Goal: Task Accomplishment & Management: Manage account settings

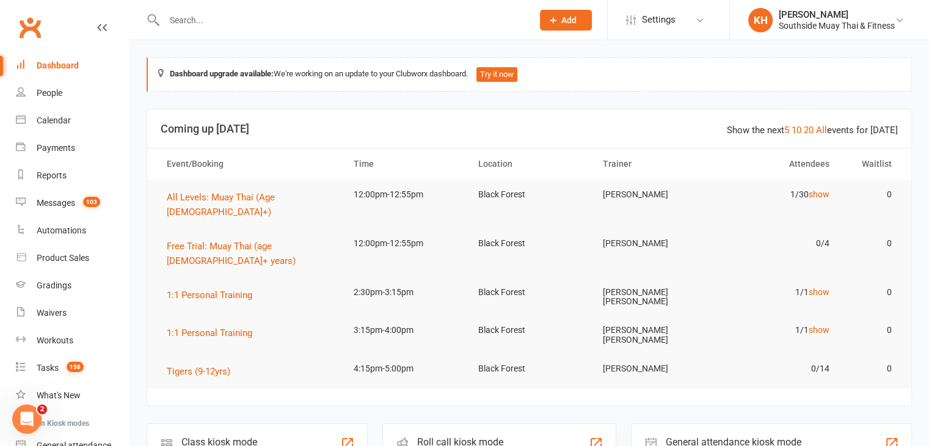
click at [39, 75] on link "Dashboard" at bounding box center [72, 65] width 113 height 27
click at [50, 64] on div "Dashboard" at bounding box center [58, 65] width 42 height 10
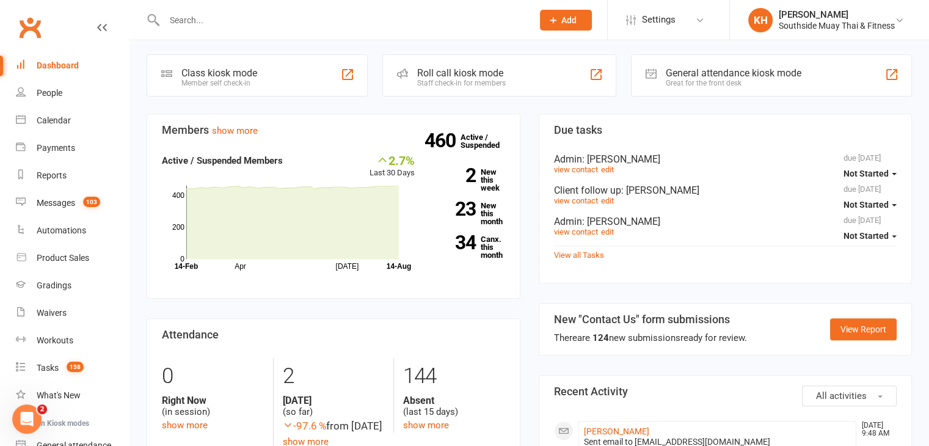
scroll to position [369, 0]
click at [484, 234] on link "34 Canx. this month" at bounding box center [469, 246] width 72 height 24
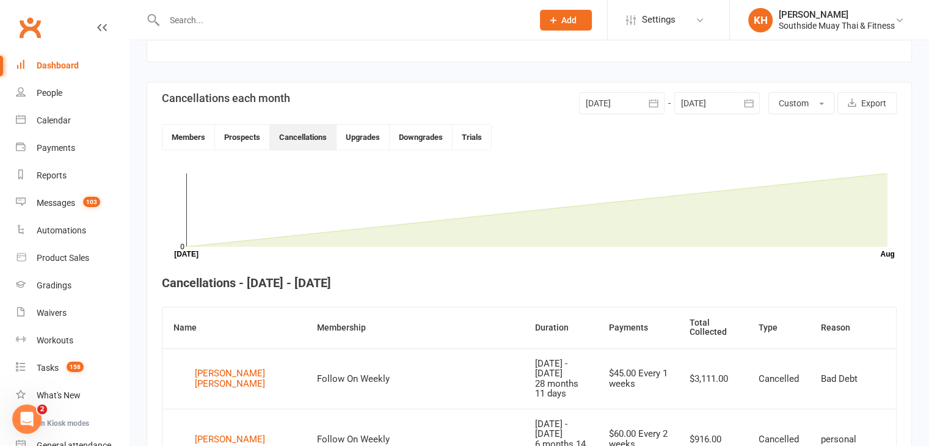
scroll to position [250, 0]
click at [628, 100] on div at bounding box center [621, 105] width 85 height 22
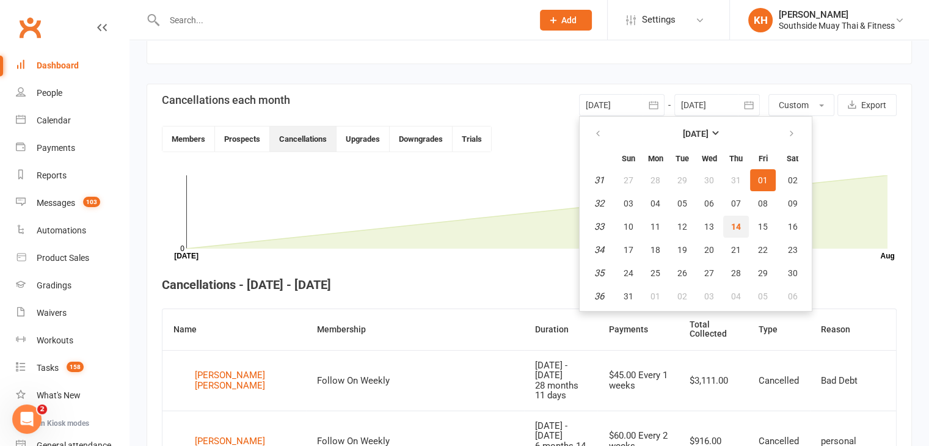
click at [731, 228] on span "14" at bounding box center [736, 227] width 10 height 10
type input "[DATE]"
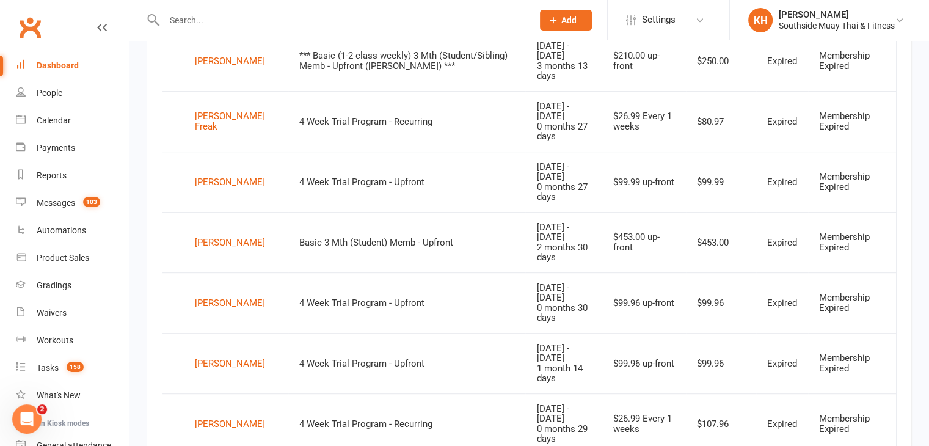
scroll to position [630, 0]
click at [245, 414] on div "[PERSON_NAME]" at bounding box center [230, 423] width 70 height 18
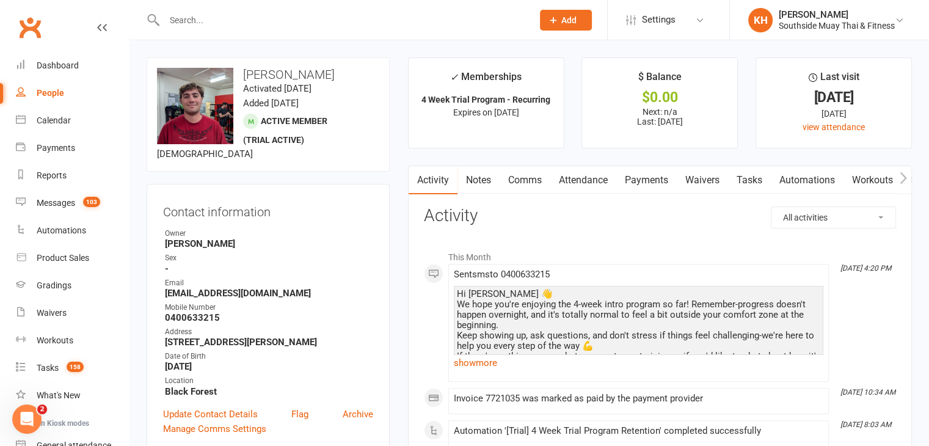
click at [478, 173] on link "Notes" at bounding box center [478, 180] width 42 height 28
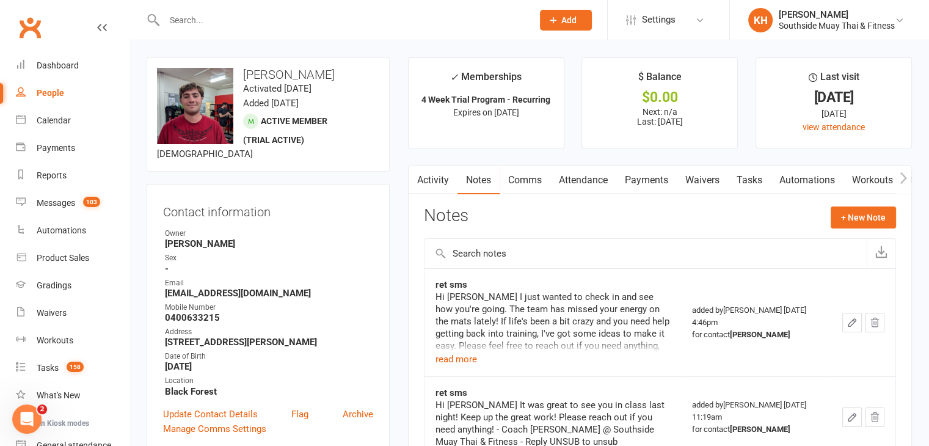
click at [432, 180] on link "Activity" at bounding box center [433, 180] width 49 height 28
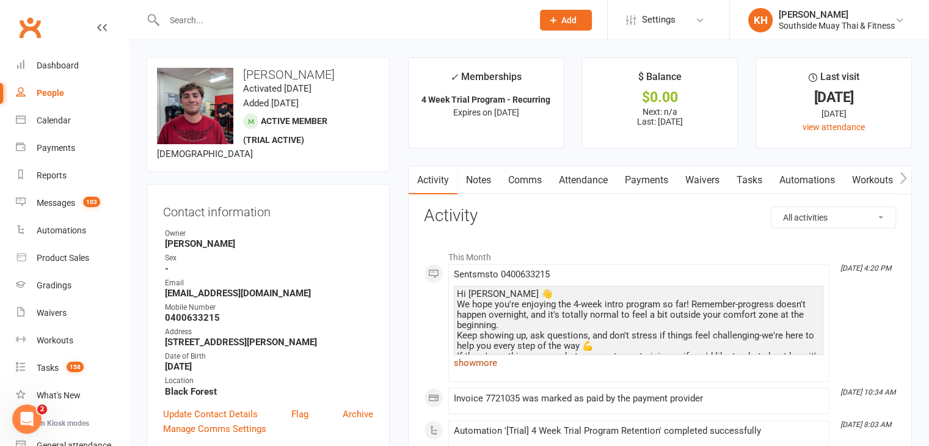
click at [470, 362] on link "show more" at bounding box center [638, 362] width 369 height 17
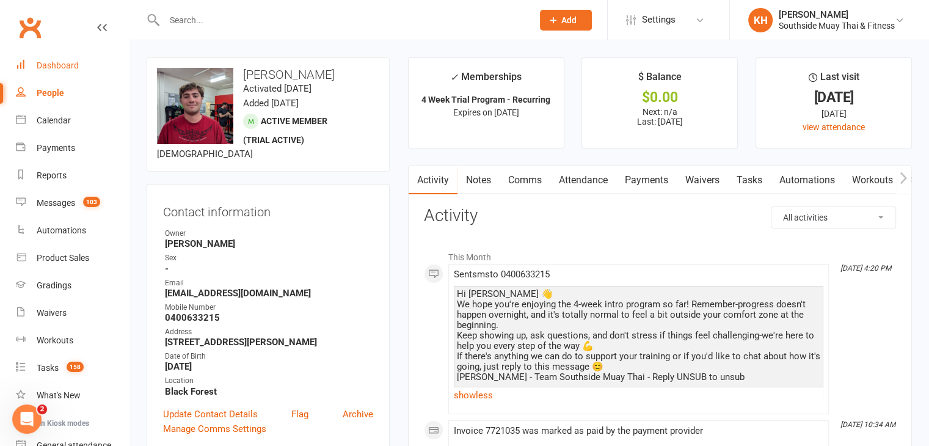
click at [83, 52] on link "Dashboard" at bounding box center [72, 65] width 113 height 27
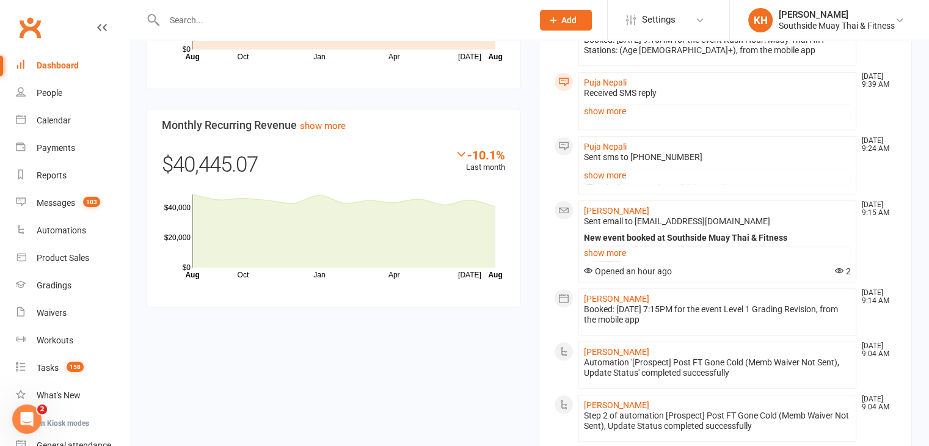
scroll to position [990, 0]
click at [45, 150] on div "Payments" at bounding box center [56, 148] width 38 height 10
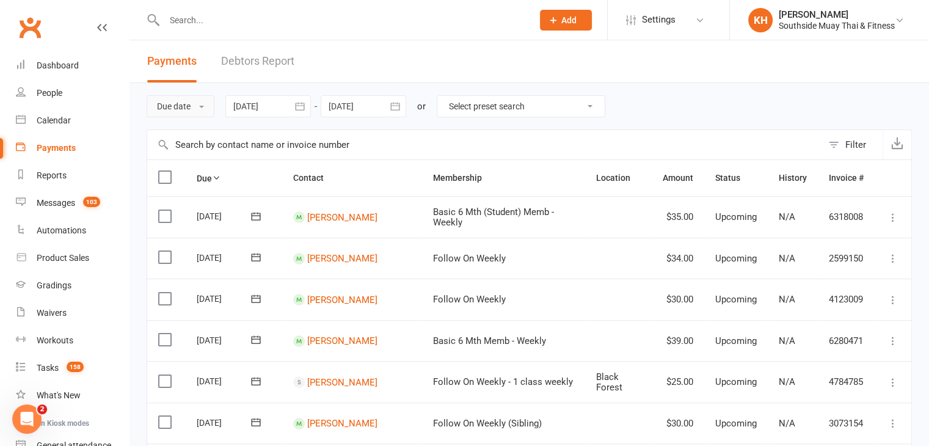
click at [191, 103] on button "Due date" at bounding box center [181, 106] width 68 height 22
click at [192, 179] on link "Date failed" at bounding box center [207, 182] width 121 height 24
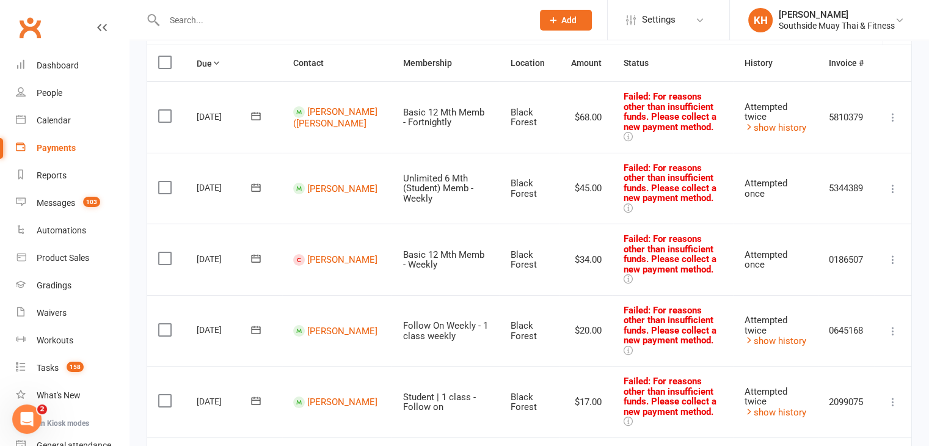
scroll to position [134, 0]
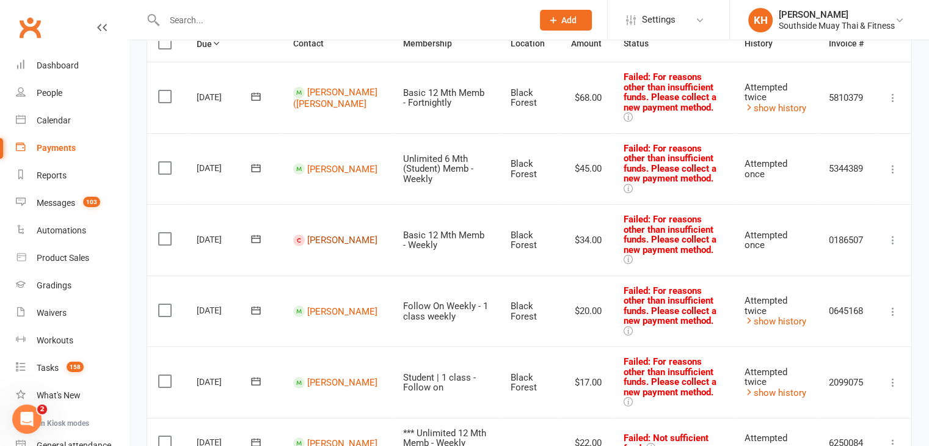
click at [314, 234] on link "[PERSON_NAME]" at bounding box center [342, 239] width 70 height 11
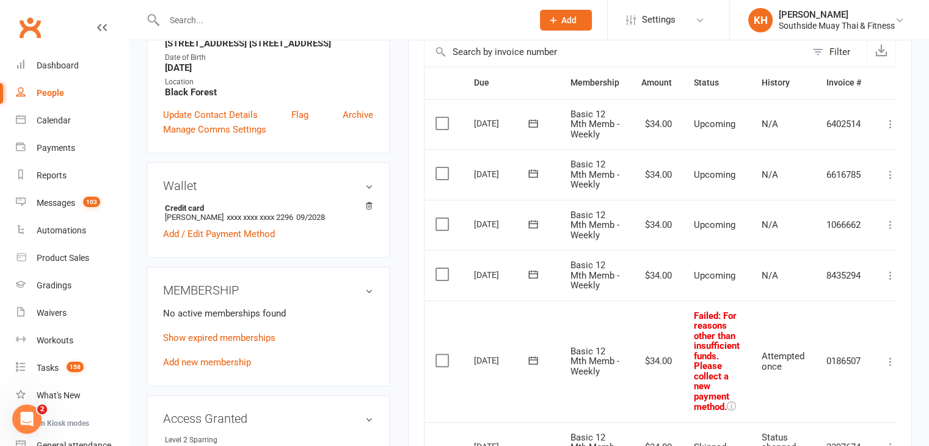
scroll to position [379, 0]
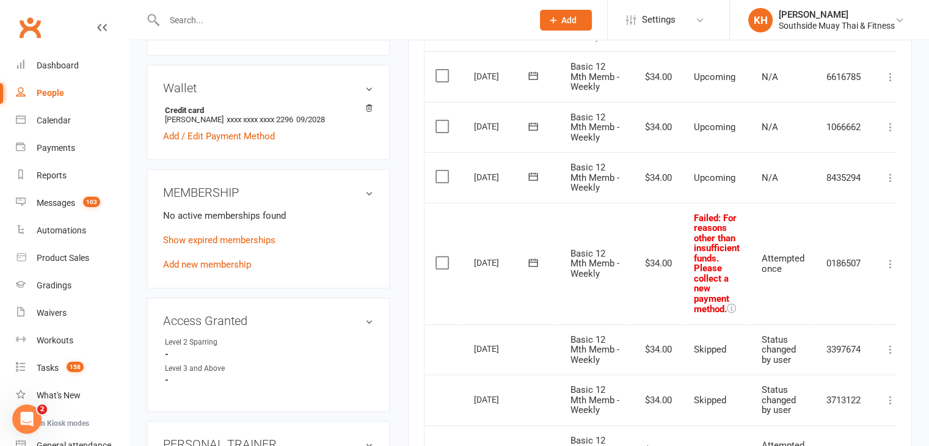
click at [888, 258] on icon at bounding box center [890, 264] width 12 height 12
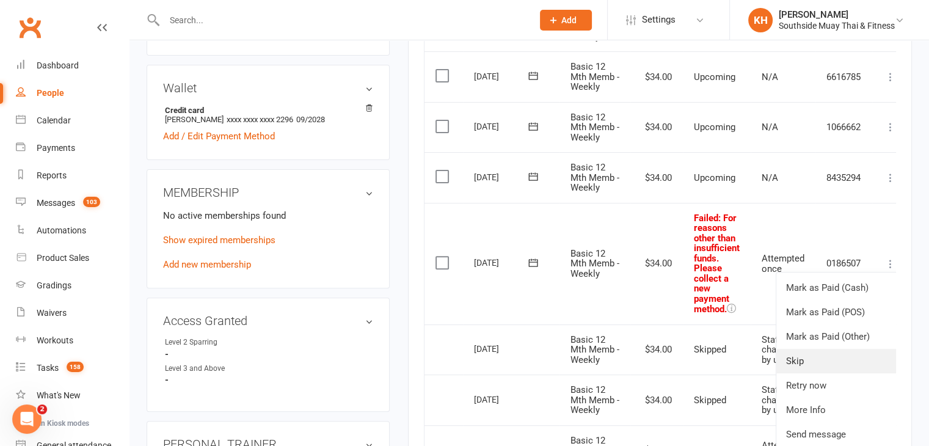
click at [787, 366] on link "Skip" at bounding box center [836, 361] width 121 height 24
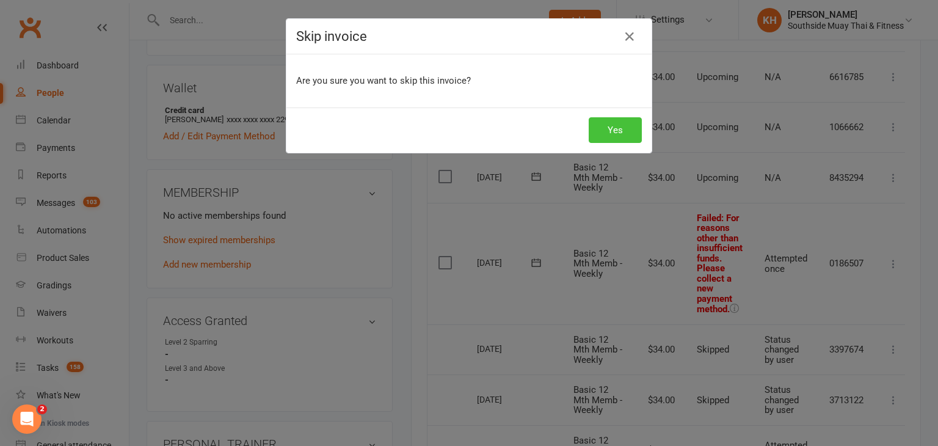
click at [599, 138] on button "Yes" at bounding box center [615, 130] width 53 height 26
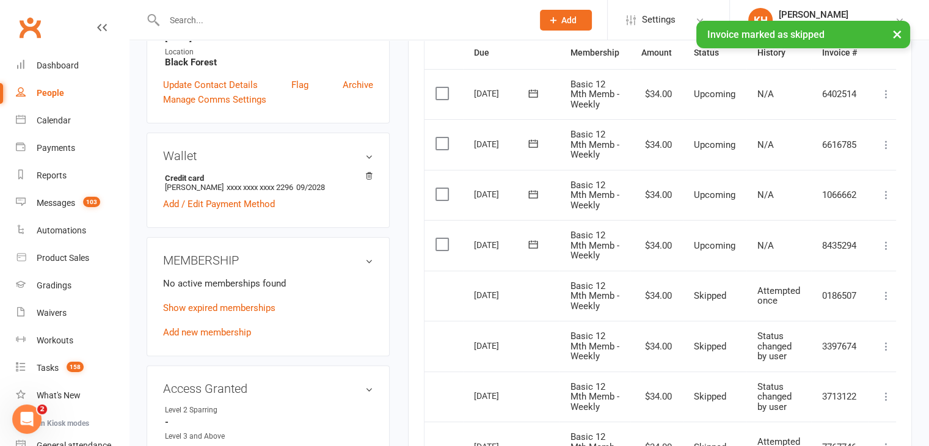
scroll to position [305, 0]
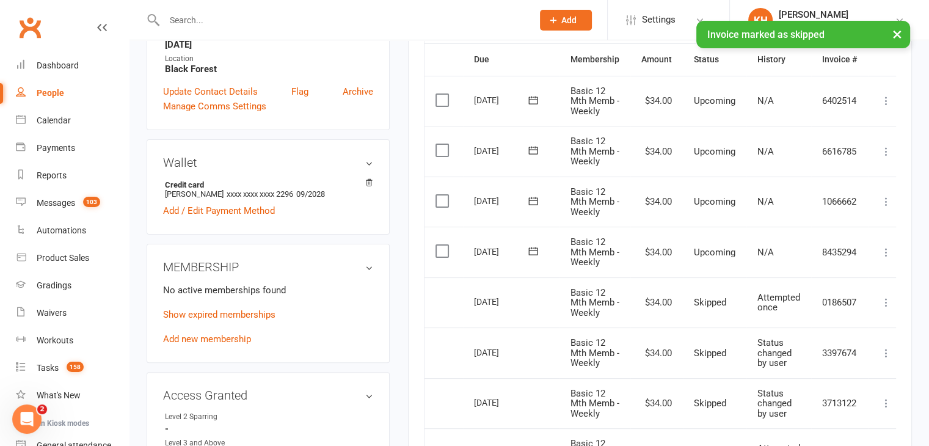
click at [441, 101] on label at bounding box center [443, 100] width 16 height 12
click at [441, 94] on input "checkbox" at bounding box center [439, 94] width 8 height 0
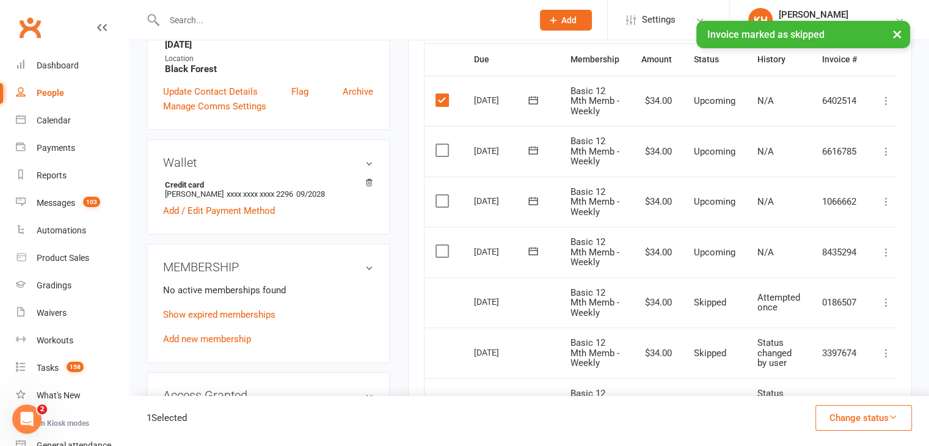
click at [440, 150] on label at bounding box center [443, 150] width 16 height 12
click at [440, 144] on input "checkbox" at bounding box center [439, 144] width 8 height 0
click at [441, 206] on td "Select this" at bounding box center [443, 201] width 38 height 51
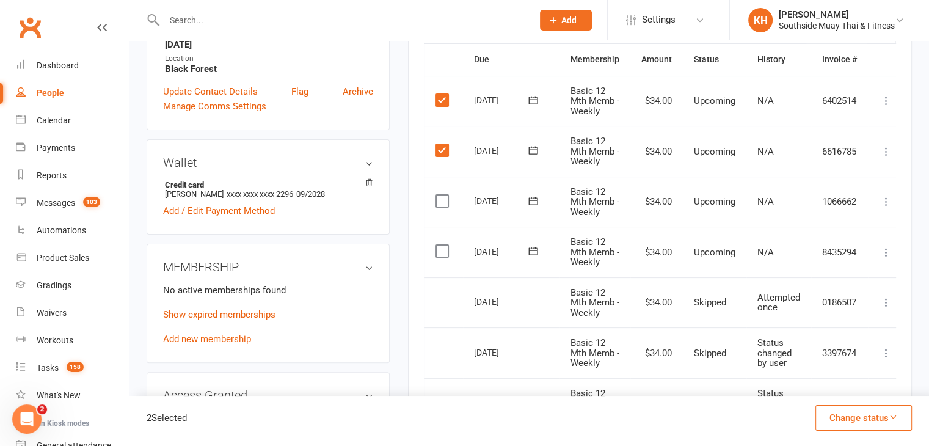
click at [442, 253] on label at bounding box center [443, 251] width 16 height 12
click at [442, 245] on input "checkbox" at bounding box center [439, 245] width 8 height 0
click at [442, 198] on label at bounding box center [443, 201] width 16 height 12
click at [442, 195] on input "checkbox" at bounding box center [439, 195] width 8 height 0
click at [837, 420] on button "Change status" at bounding box center [863, 418] width 96 height 26
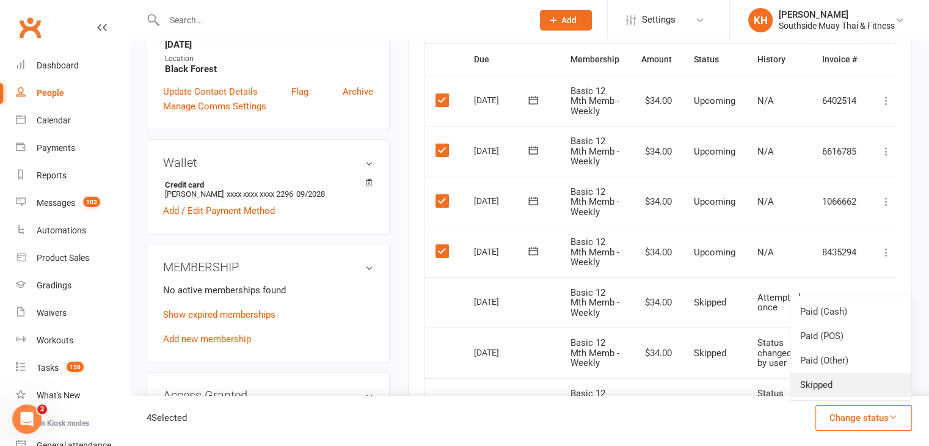
click at [816, 390] on link "Skipped" at bounding box center [850, 384] width 121 height 24
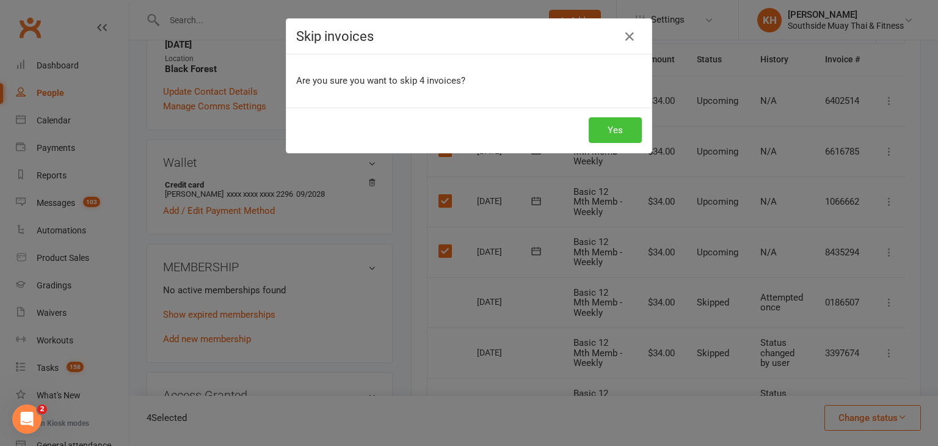
click at [600, 125] on button "Yes" at bounding box center [615, 130] width 53 height 26
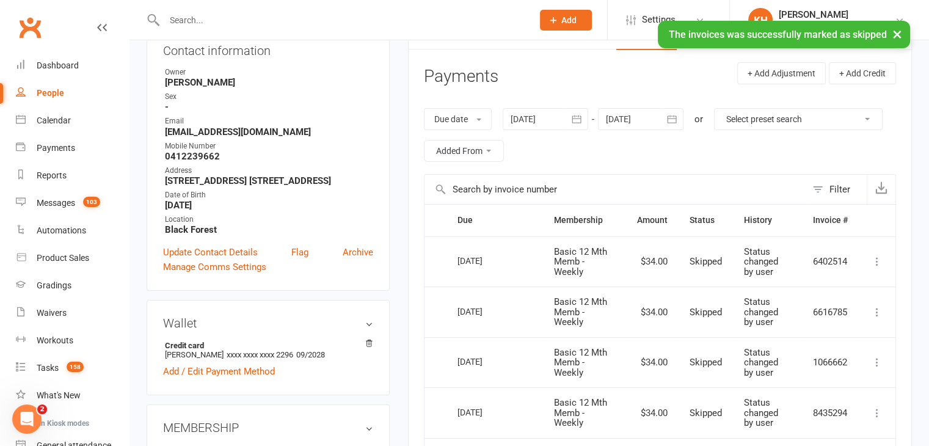
scroll to position [143, 0]
